Goal: Task Accomplishment & Management: Use online tool/utility

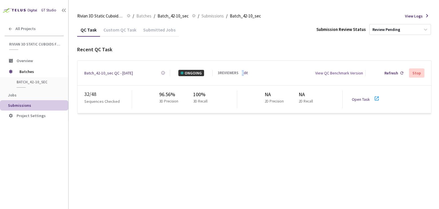
click at [244, 71] on link "Edit" at bounding box center [245, 73] width 6 height 6
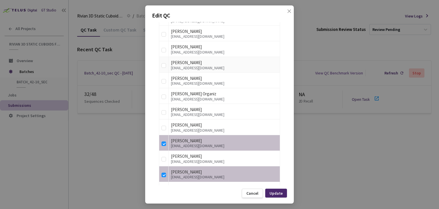
scroll to position [743, 0]
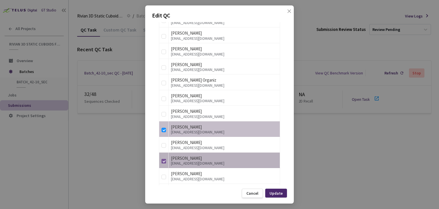
click at [163, 159] on input "checkbox" at bounding box center [163, 161] width 5 height 5
checkbox input "false"
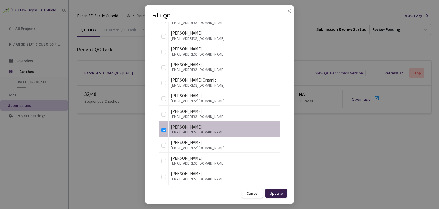
click at [282, 192] on div "Update" at bounding box center [276, 193] width 13 height 5
